Goal: Information Seeking & Learning: Learn about a topic

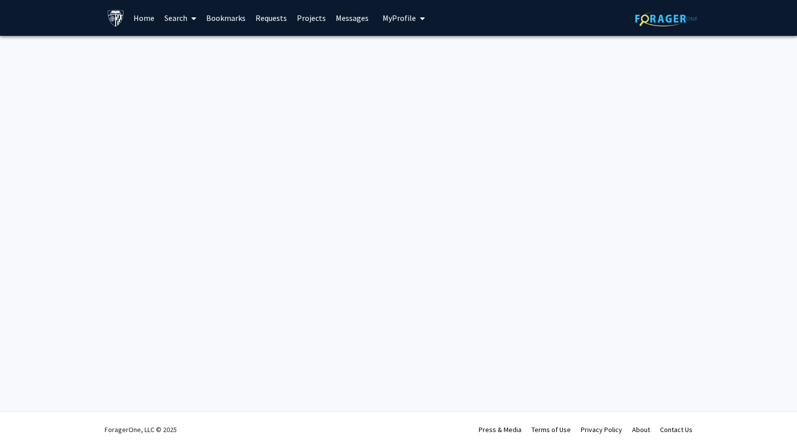
click at [143, 18] on link "Home" at bounding box center [143, 17] width 31 height 35
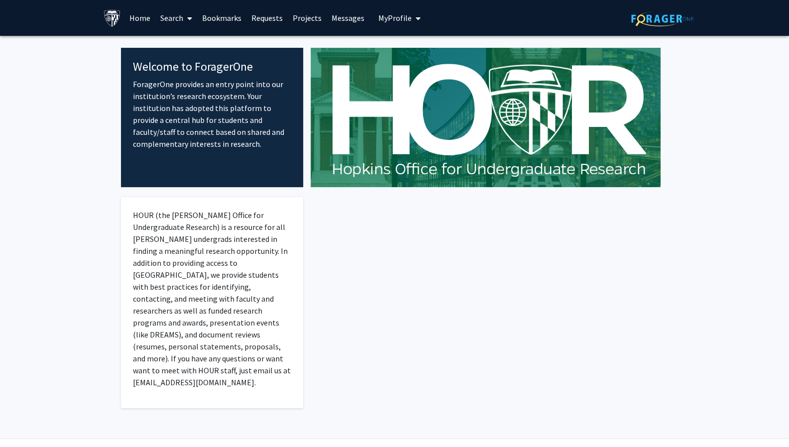
click at [170, 16] on link "Search" at bounding box center [176, 17] width 42 height 35
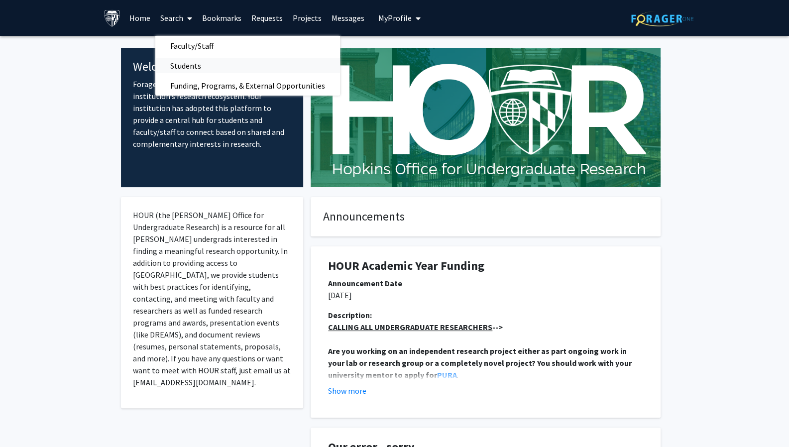
click at [190, 65] on span "Students" at bounding box center [185, 66] width 61 height 20
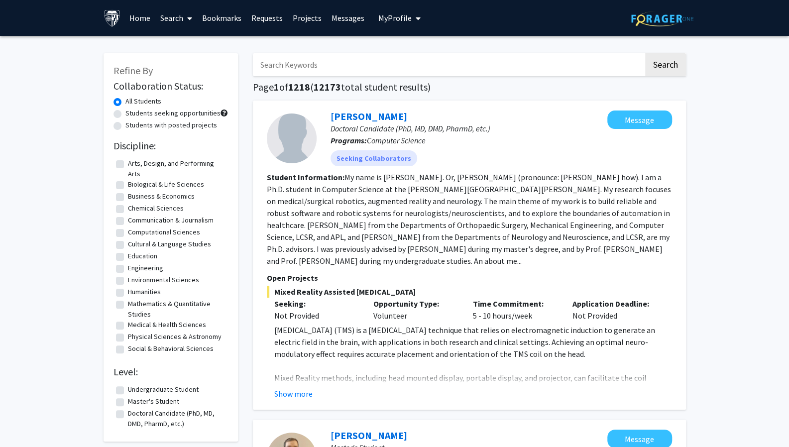
click at [188, 117] on label "Students seeking opportunities" at bounding box center [172, 113] width 95 height 10
click at [132, 115] on input "Students seeking opportunities" at bounding box center [128, 111] width 6 height 6
radio input "true"
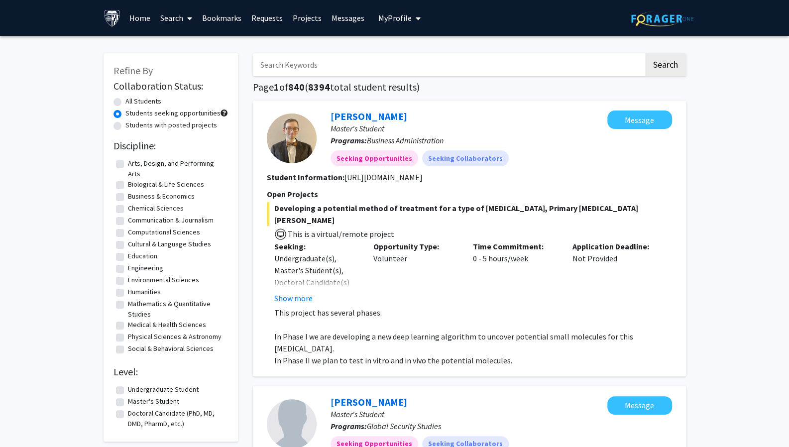
click at [175, 125] on label "Students with posted projects" at bounding box center [171, 125] width 92 height 10
click at [132, 125] on input "Students with posted projects" at bounding box center [128, 123] width 6 height 6
radio input "true"
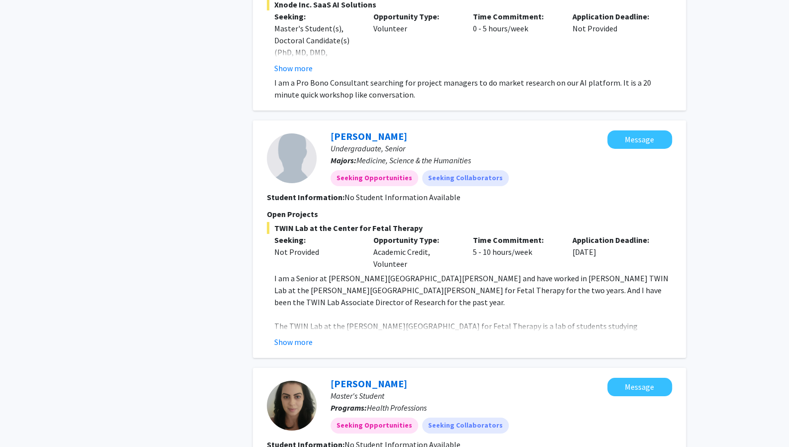
scroll to position [2034, 0]
click at [298, 336] on button "Show more" at bounding box center [293, 342] width 38 height 12
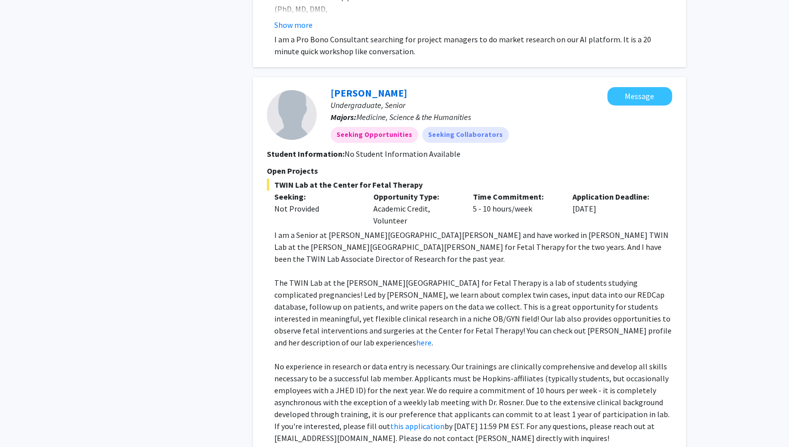
scroll to position [2078, 0]
